Goal: Find contact information: Find contact information

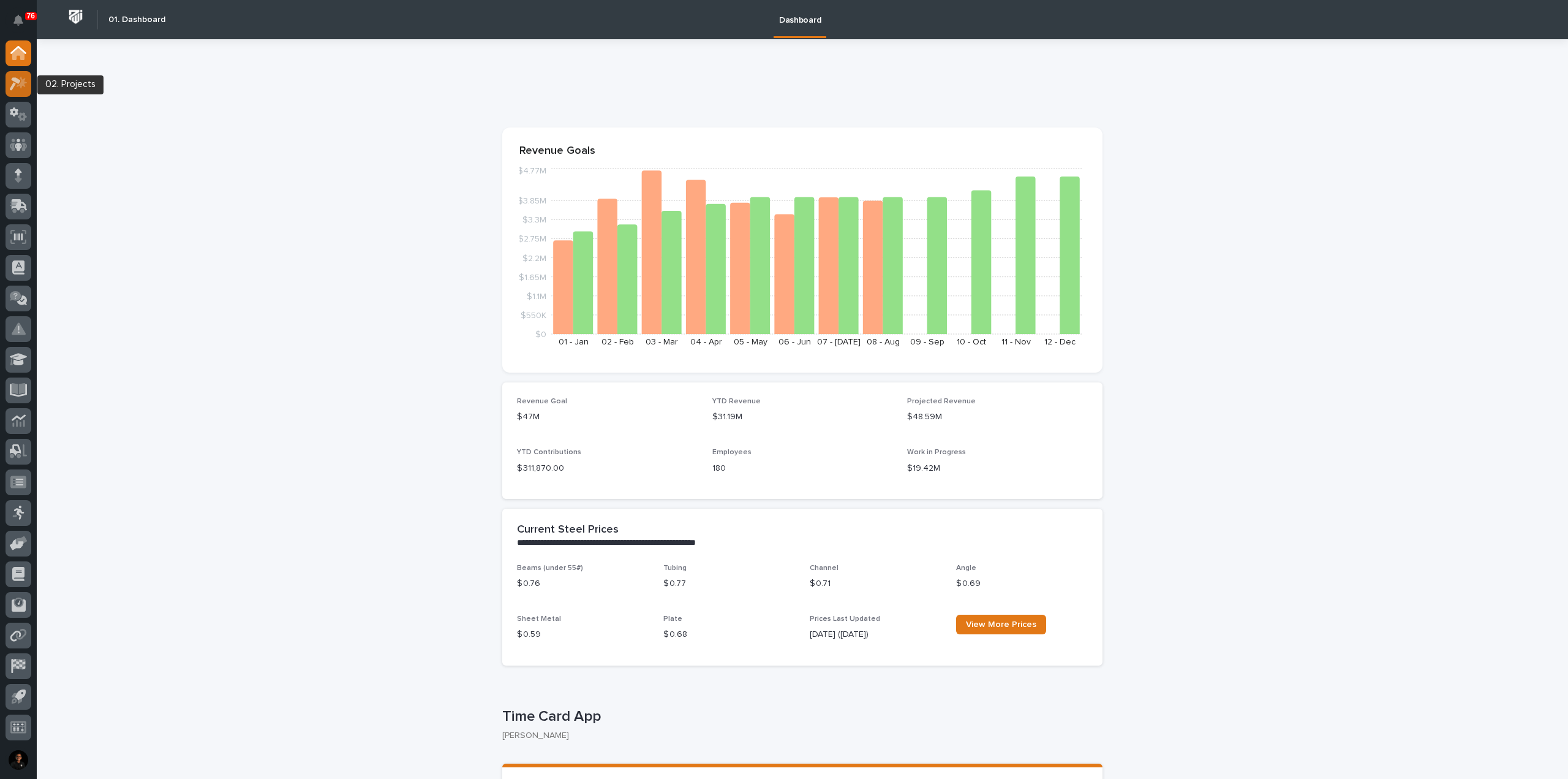
click at [16, 88] on icon at bounding box center [18, 84] width 18 height 14
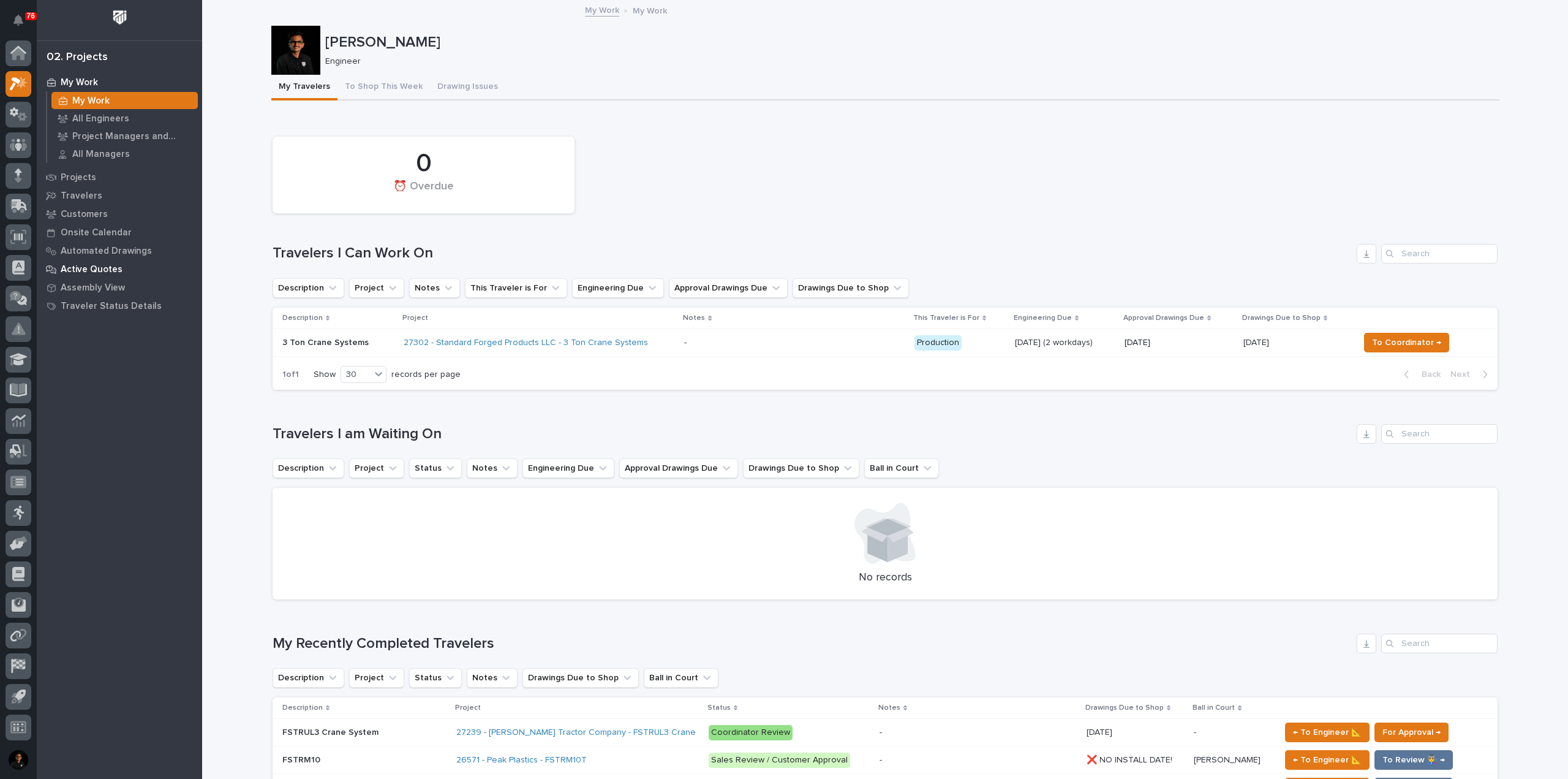
click at [91, 267] on p "Active Quotes" at bounding box center [91, 269] width 62 height 11
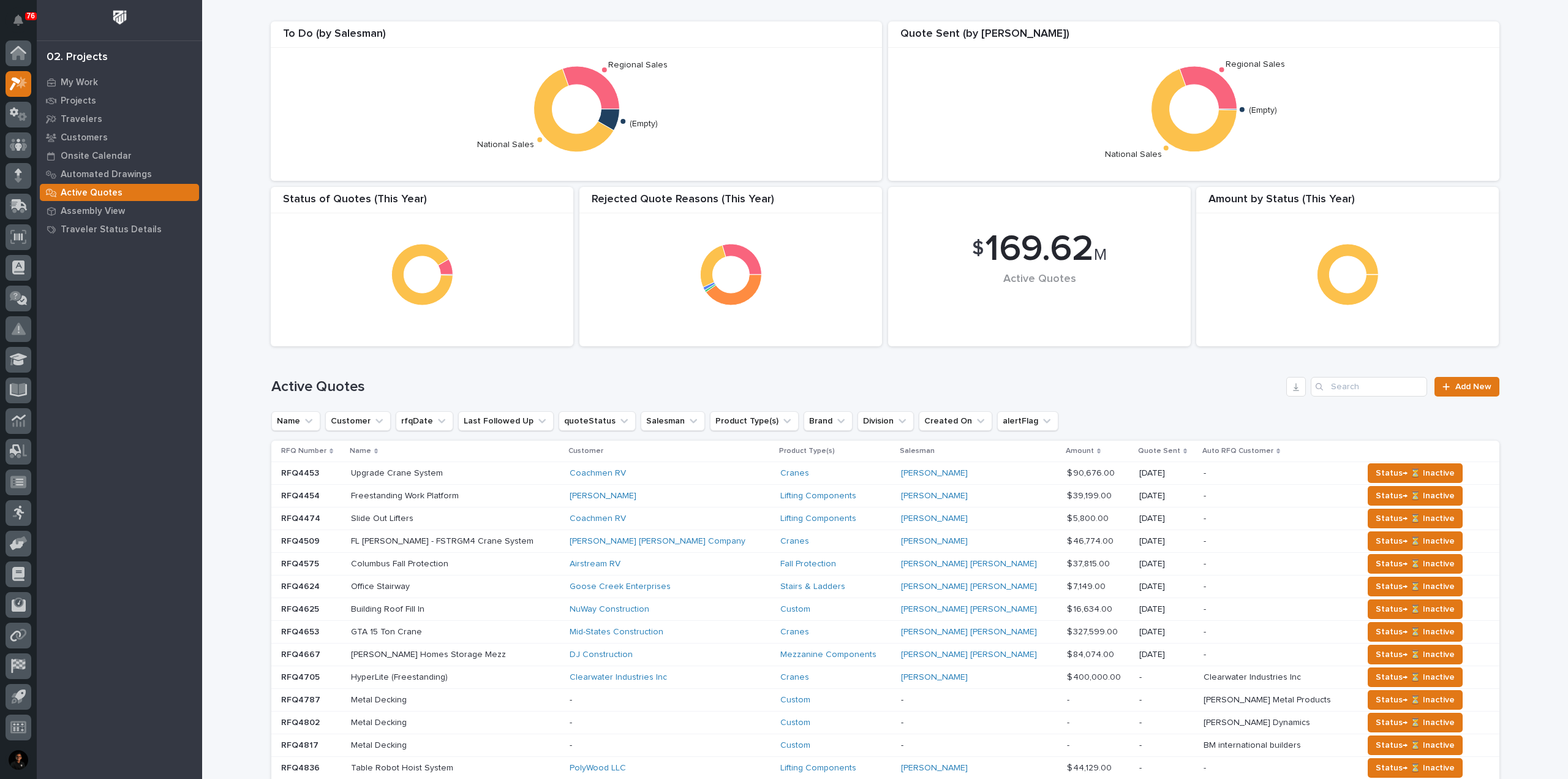
click at [1342, 397] on div "Active Quotes Add New" at bounding box center [885, 382] width 1228 height 59
click at [1342, 393] on input "Search" at bounding box center [1369, 387] width 116 height 20
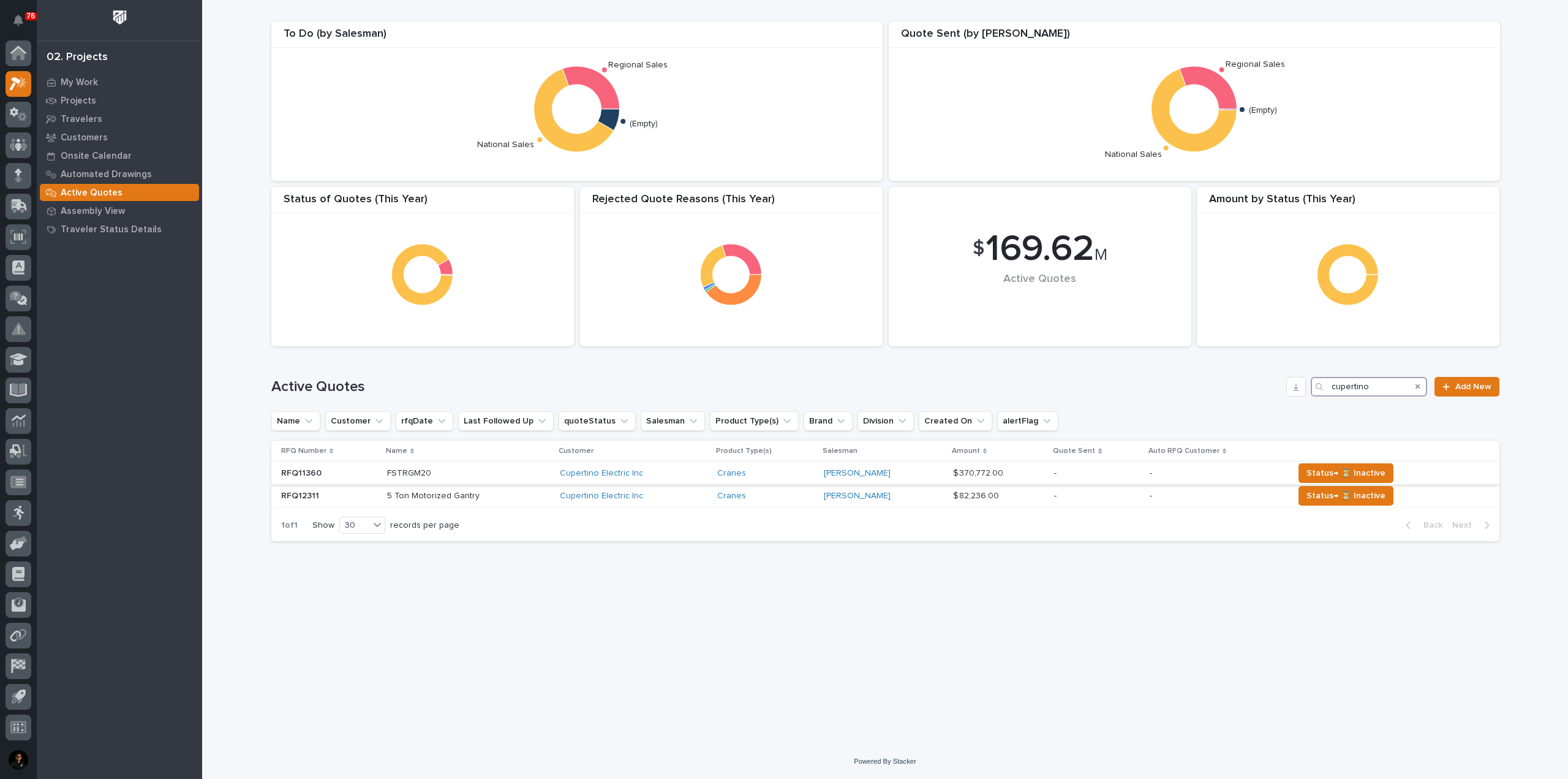
type input "cupertino"
click at [516, 471] on p at bounding box center [469, 473] width 163 height 11
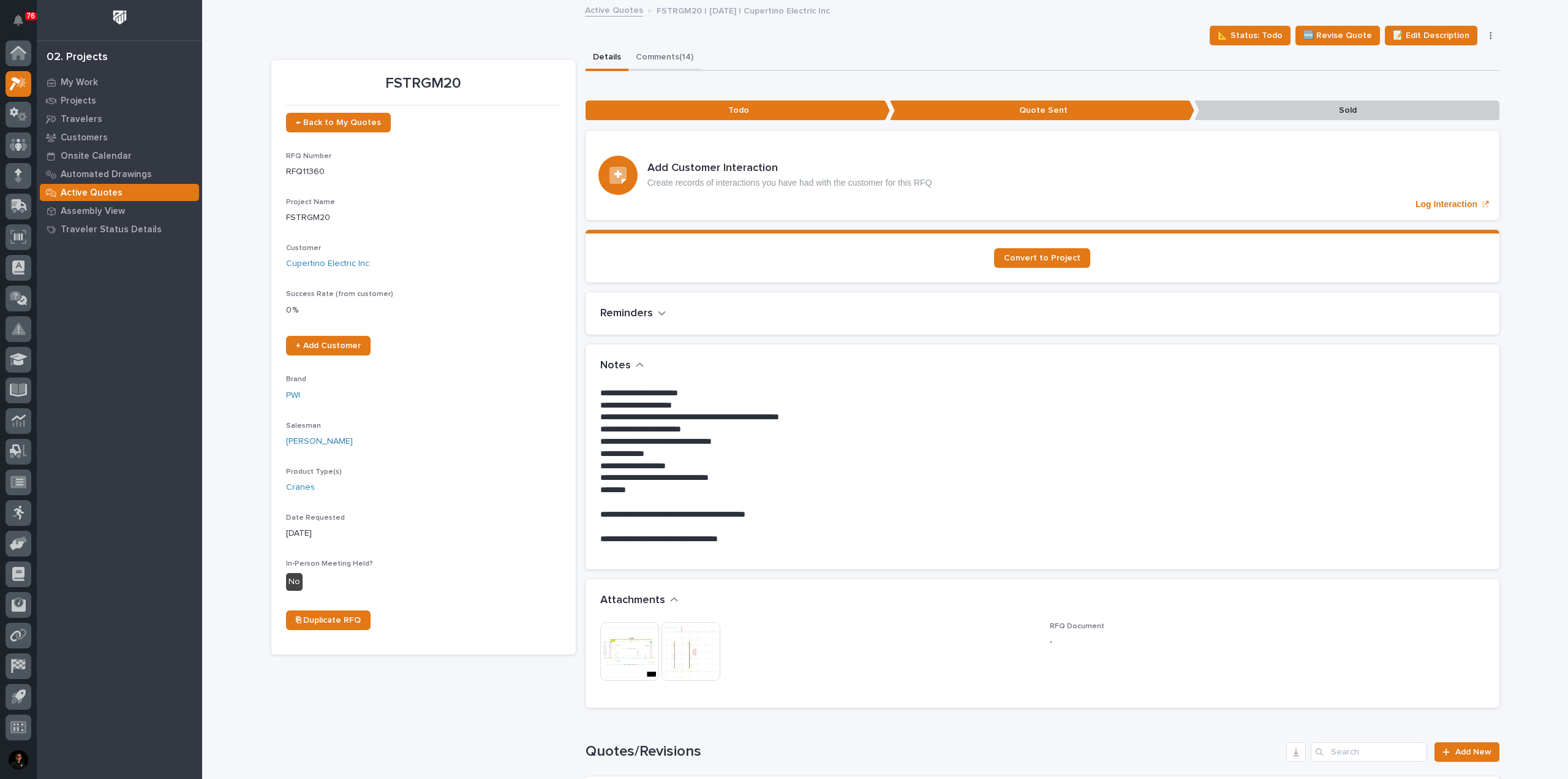
click at [667, 58] on button "Comments (14)" at bounding box center [664, 58] width 72 height 26
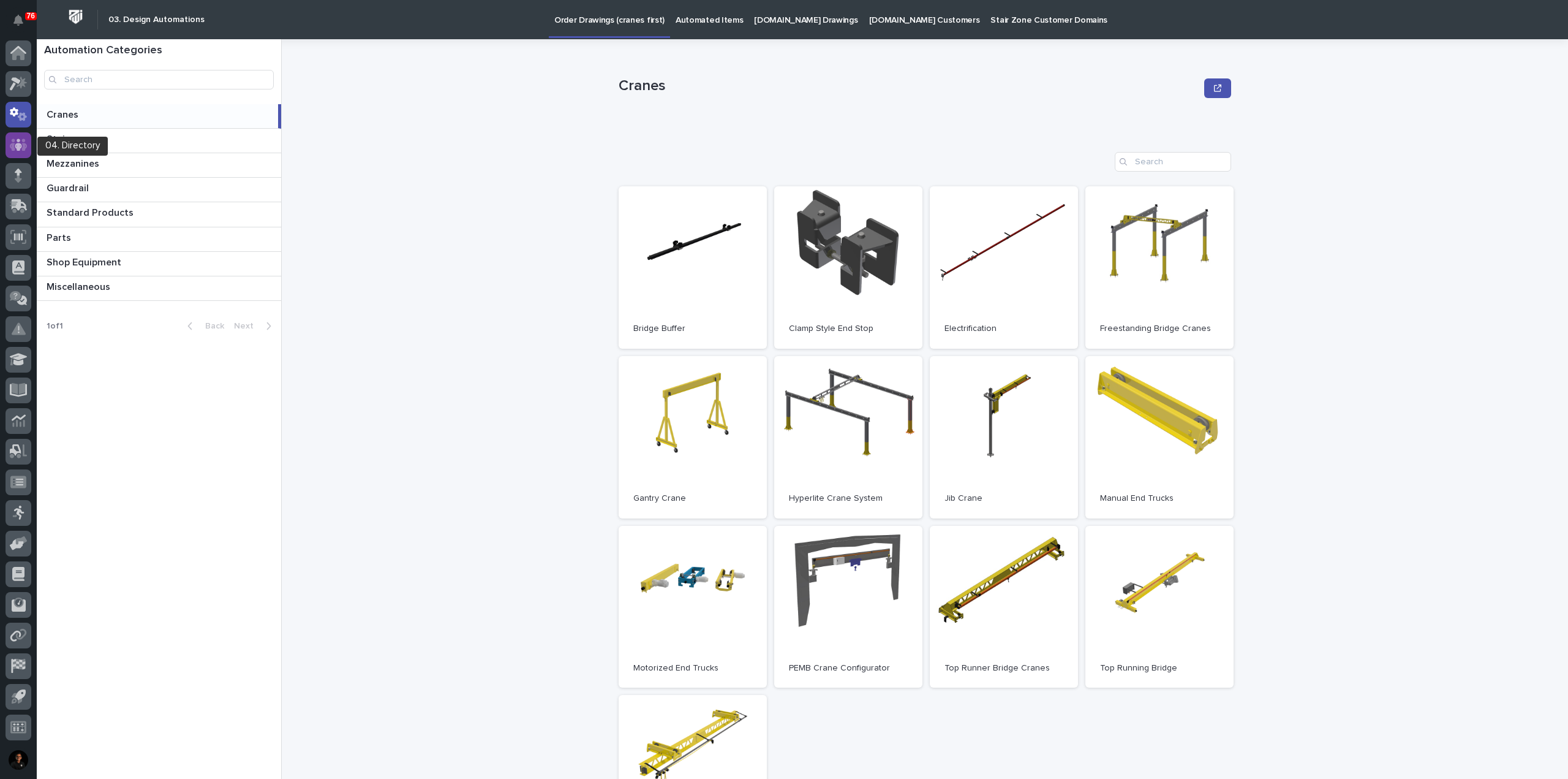
click at [10, 142] on icon at bounding box center [18, 145] width 18 height 14
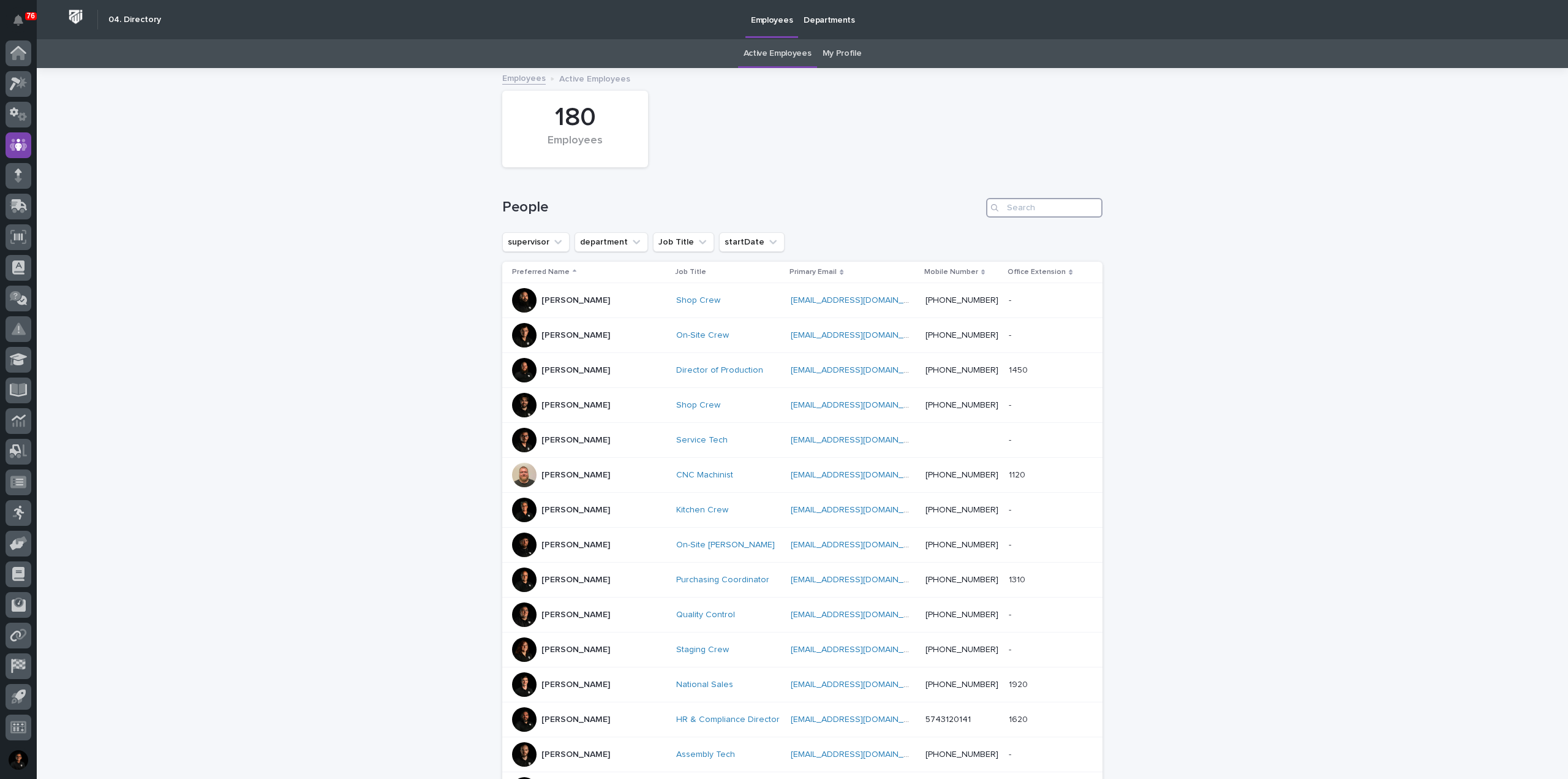
click at [1011, 201] on input "Search" at bounding box center [1045, 208] width 116 height 20
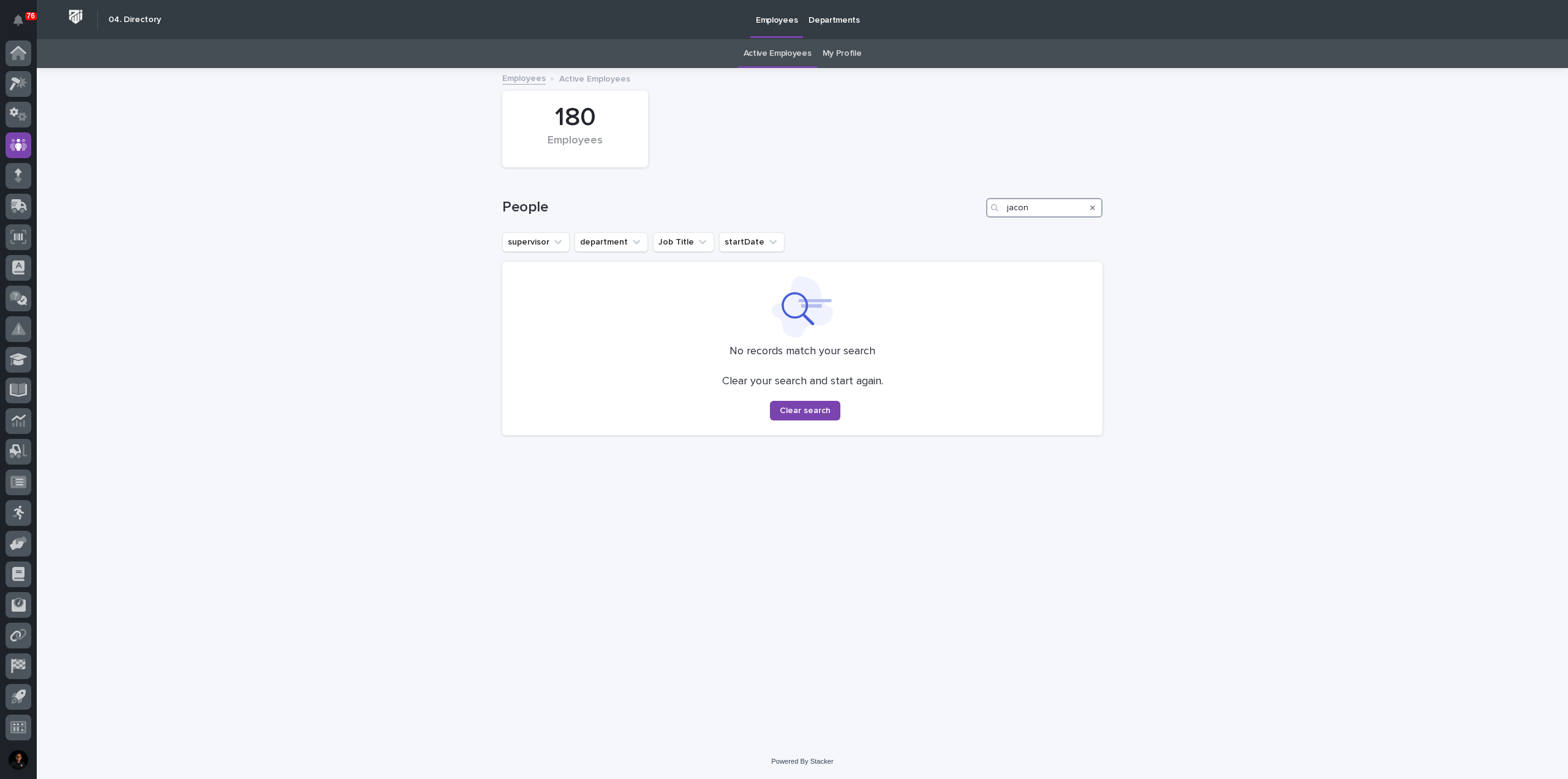
click at [1052, 202] on input "jacon" at bounding box center [1045, 208] width 116 height 20
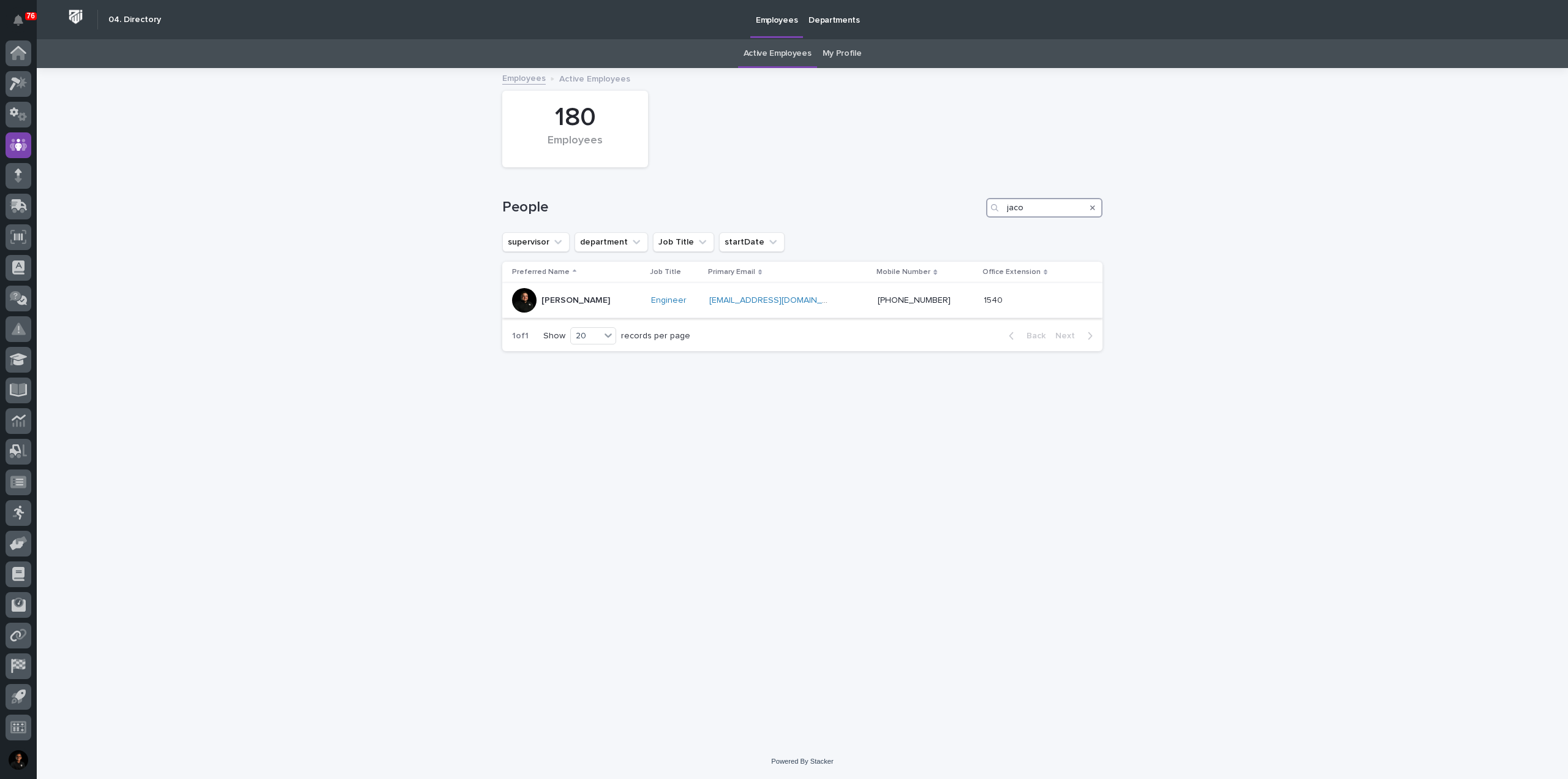
type input "jaco"
click at [585, 303] on p "Jacob Stayton" at bounding box center [576, 300] width 69 height 11
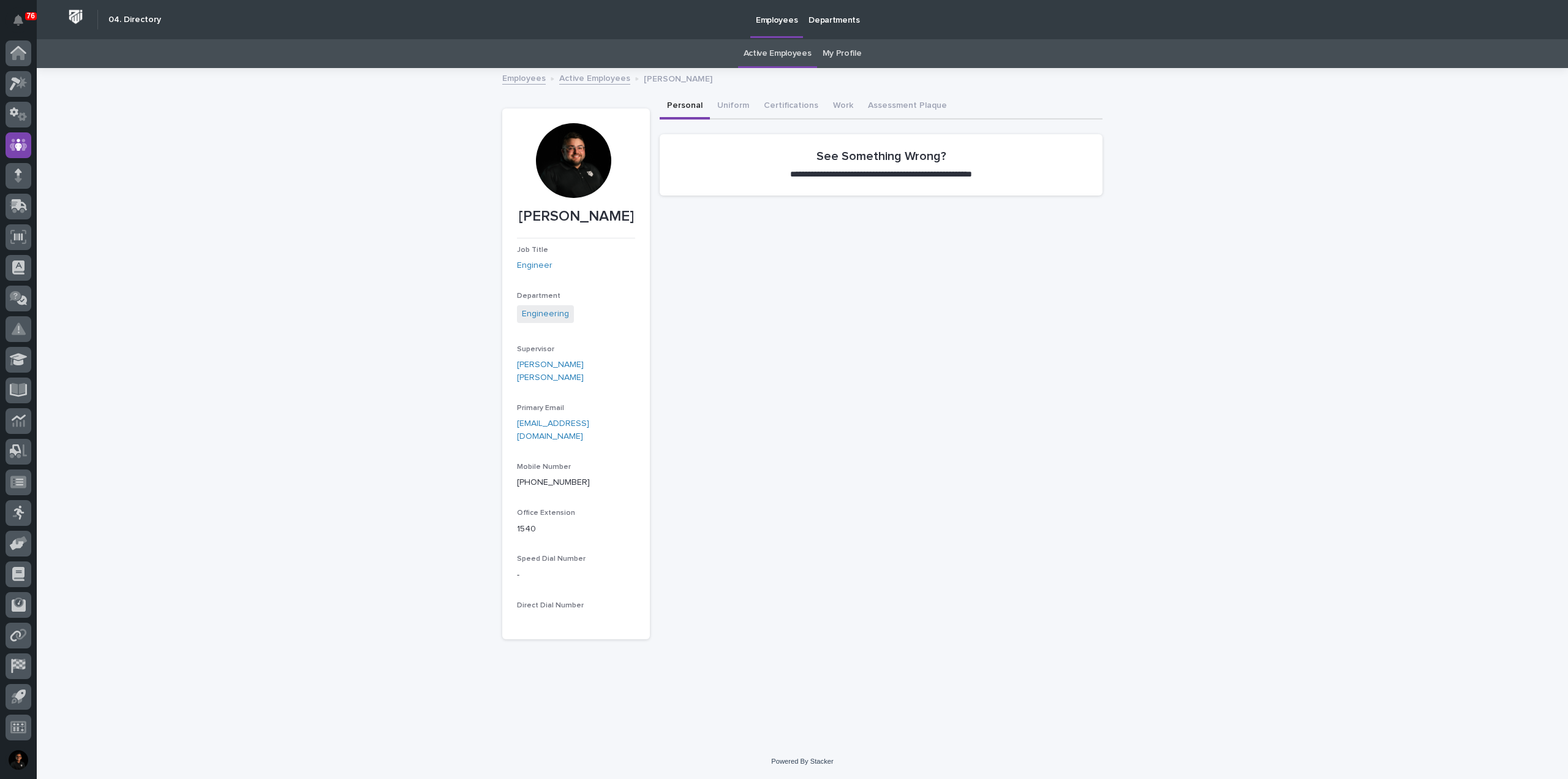
drag, startPoint x: 553, startPoint y: 149, endPoint x: 355, endPoint y: 175, distance: 199.7
click at [342, 175] on div "**********" at bounding box center [802, 406] width 1532 height 674
drag, startPoint x: 598, startPoint y: 154, endPoint x: 981, endPoint y: 327, distance: 420.3
click at [981, 327] on div "**********" at bounding box center [880, 366] width 443 height 545
drag, startPoint x: 573, startPoint y: 169, endPoint x: 567, endPoint y: 175, distance: 8.5
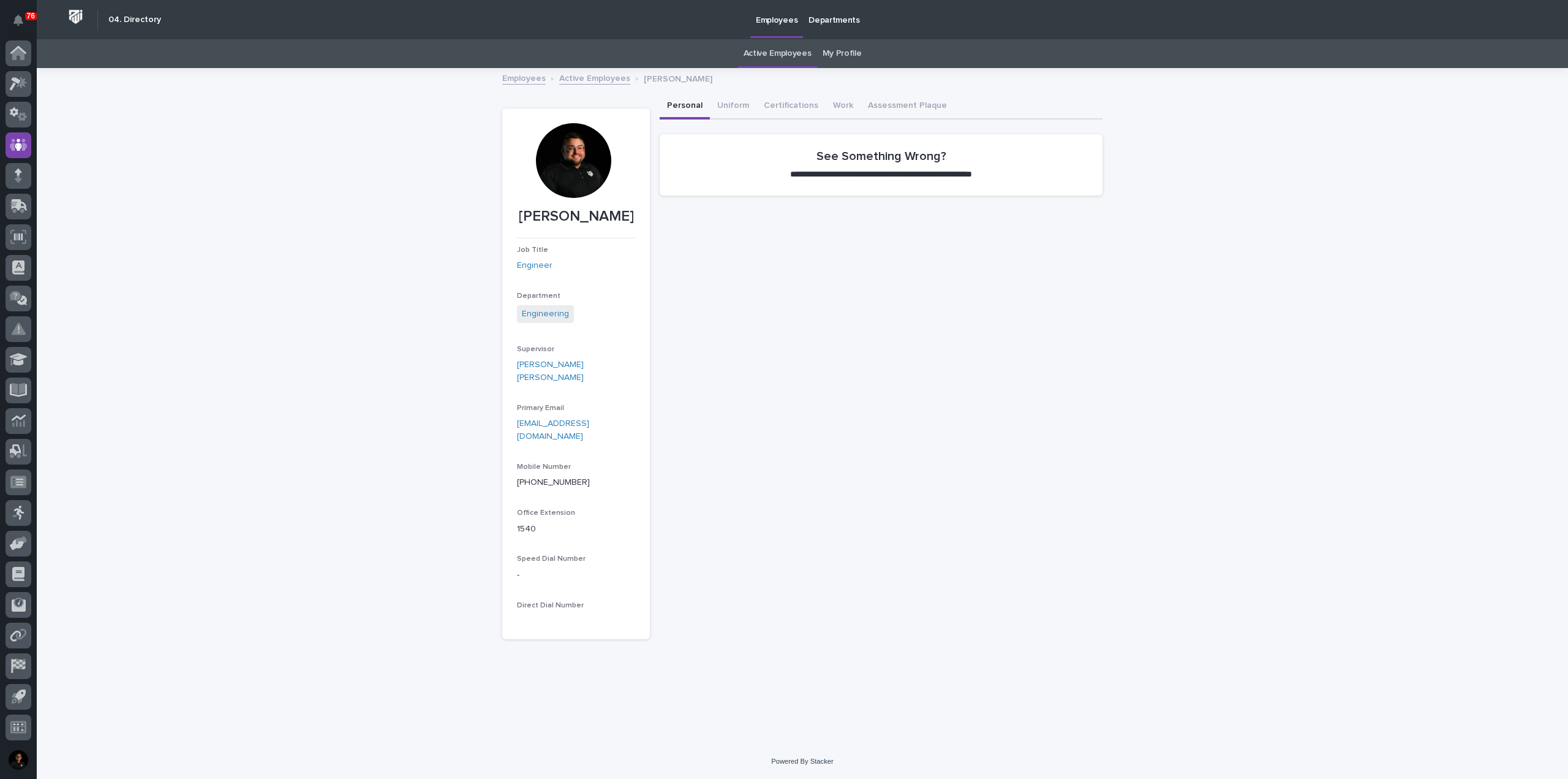
click at [567, 175] on div at bounding box center [573, 160] width 75 height 75
click at [828, 58] on link "My Profile" at bounding box center [843, 53] width 39 height 29
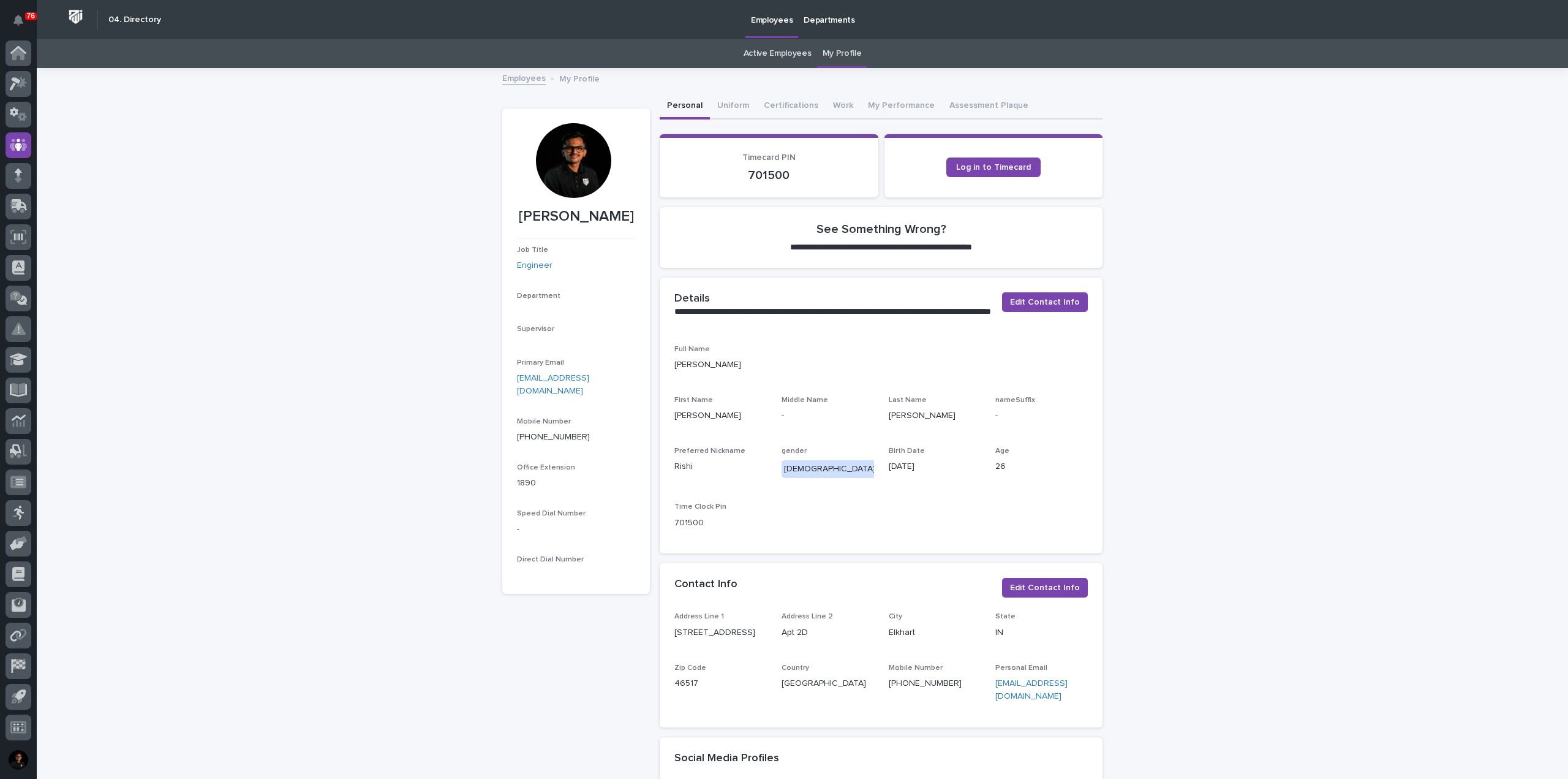
click at [798, 57] on link "Active Employees" at bounding box center [777, 53] width 68 height 29
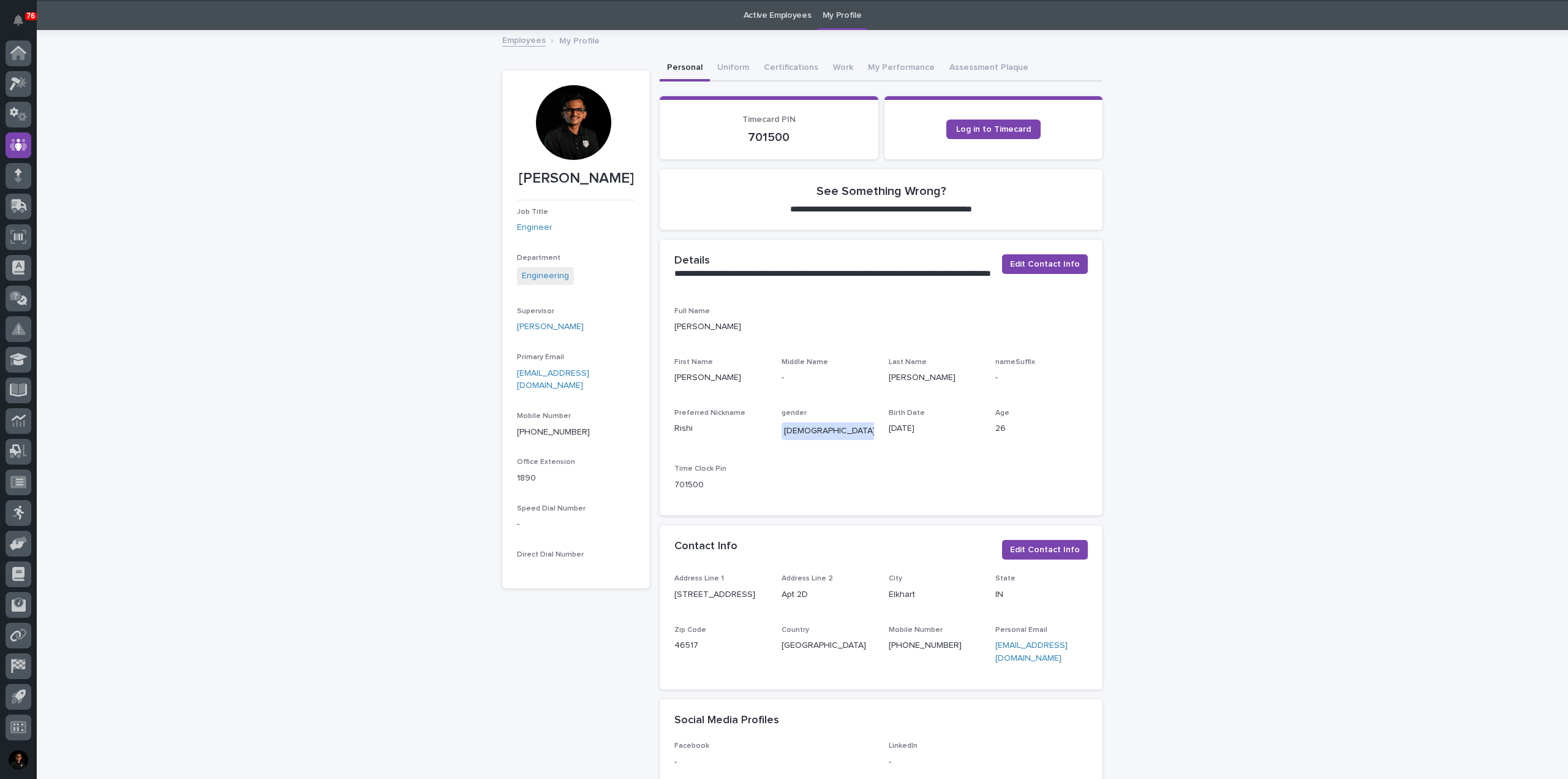
scroll to position [39, 0]
